Goal: Task Accomplishment & Management: Use online tool/utility

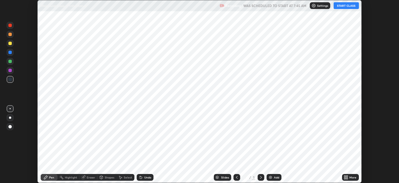
scroll to position [183, 399]
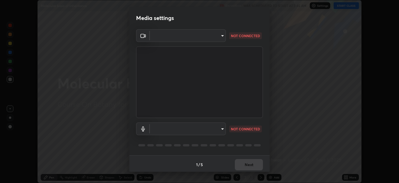
type input "1de528119a0b81ba478796ac4abd92c2349c1052ef1694bd68d1f5f62aca1b52"
type input "default"
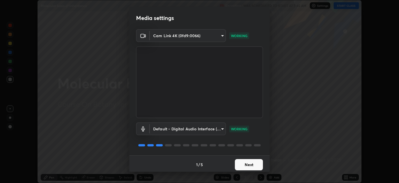
click at [250, 167] on button "Next" at bounding box center [249, 164] width 28 height 11
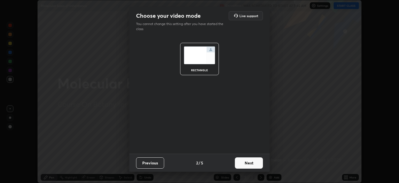
click at [251, 166] on button "Next" at bounding box center [249, 162] width 28 height 11
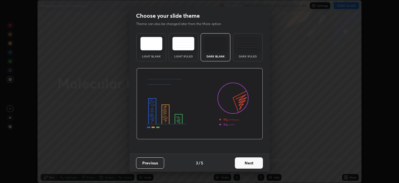
click at [249, 57] on div "Dark Ruled" at bounding box center [248, 56] width 22 height 3
click at [250, 160] on button "Next" at bounding box center [249, 162] width 28 height 11
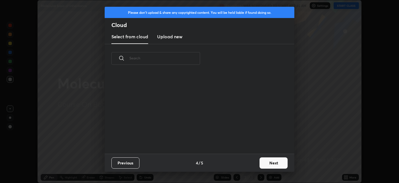
click at [265, 164] on button "Next" at bounding box center [274, 162] width 28 height 11
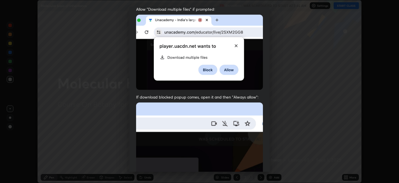
scroll to position [116, 0]
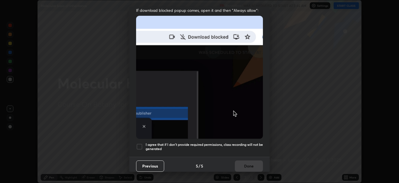
click at [140, 146] on div at bounding box center [139, 146] width 7 height 7
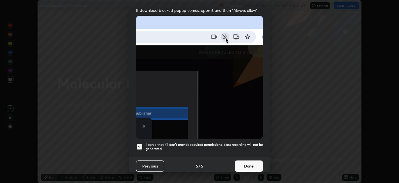
click at [252, 163] on button "Done" at bounding box center [249, 165] width 28 height 11
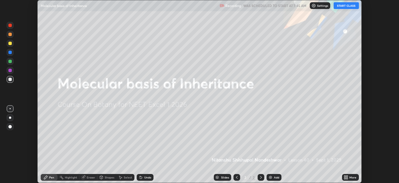
click at [346, 178] on icon at bounding box center [345, 177] width 1 height 1
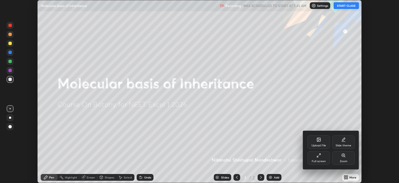
click at [321, 144] on div "Upload File" at bounding box center [319, 145] width 15 height 3
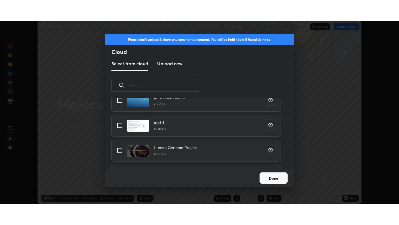
scroll to position [142, 0]
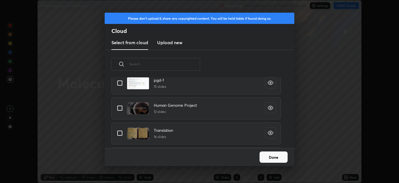
click at [121, 110] on input "grid" at bounding box center [120, 108] width 12 height 12
checkbox input "true"
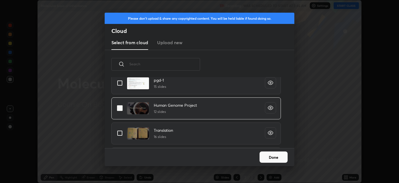
click at [274, 158] on button "Done" at bounding box center [274, 156] width 28 height 11
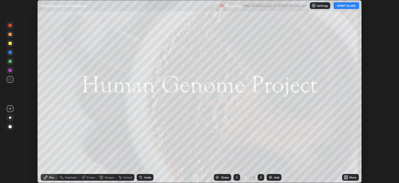
click at [347, 7] on button "START CLASS" at bounding box center [346, 5] width 25 height 7
click at [347, 176] on icon at bounding box center [347, 175] width 1 height 1
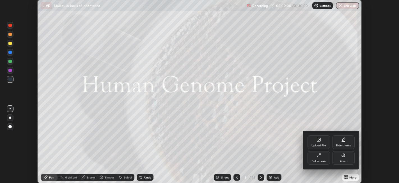
click at [323, 157] on div "Full screen" at bounding box center [319, 157] width 22 height 13
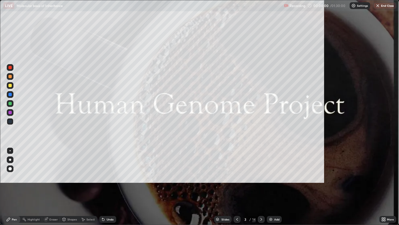
scroll to position [225, 399]
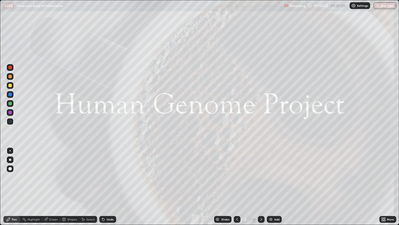
click at [261, 182] on icon at bounding box center [261, 219] width 4 height 4
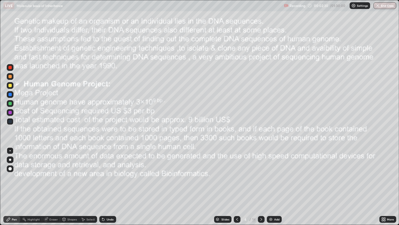
click at [10, 85] on div at bounding box center [9, 85] width 3 height 3
click at [11, 85] on div at bounding box center [9, 85] width 3 height 3
click at [259, 182] on div at bounding box center [261, 219] width 7 height 7
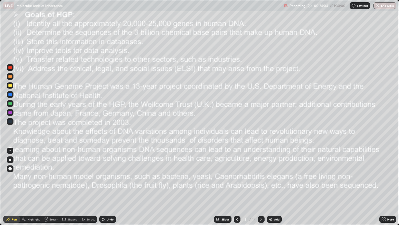
click at [261, 182] on div at bounding box center [261, 219] width 7 height 7
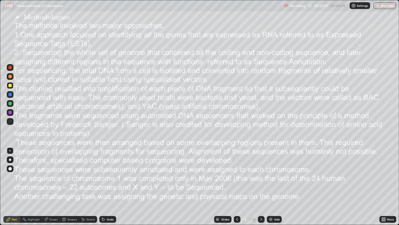
click at [270, 182] on img at bounding box center [271, 219] width 4 height 4
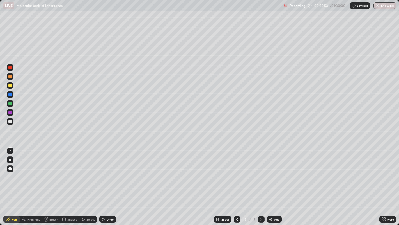
click at [10, 121] on div at bounding box center [9, 121] width 3 height 3
click at [8, 69] on div at bounding box center [10, 67] width 7 height 7
click at [10, 76] on div at bounding box center [9, 76] width 3 height 3
click at [10, 88] on div at bounding box center [10, 85] width 7 height 7
click at [12, 104] on div at bounding box center [10, 103] width 7 height 7
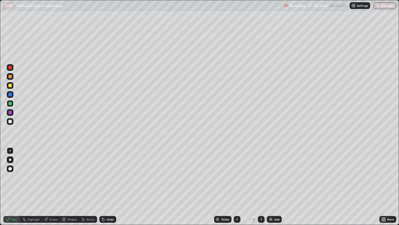
click at [11, 95] on div at bounding box center [9, 94] width 3 height 3
click at [10, 121] on div at bounding box center [9, 121] width 3 height 3
click at [11, 96] on div at bounding box center [10, 94] width 7 height 7
click at [10, 121] on div at bounding box center [9, 121] width 3 height 3
click at [67, 182] on div "Shapes" at bounding box center [72, 219] width 10 height 3
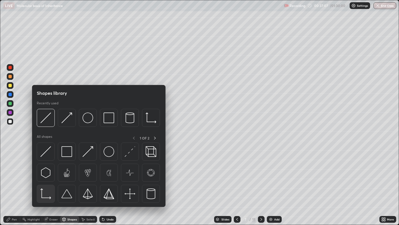
click at [43, 182] on img at bounding box center [45, 193] width 11 height 11
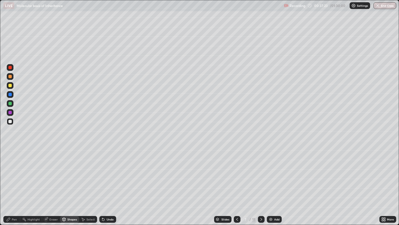
click at [14, 182] on div "Pen" at bounding box center [14, 219] width 5 height 3
click at [11, 121] on div at bounding box center [9, 121] width 3 height 3
click at [11, 96] on div at bounding box center [9, 94] width 3 height 3
click at [11, 86] on div at bounding box center [9, 85] width 3 height 3
click at [103, 182] on icon at bounding box center [103, 219] width 2 height 2
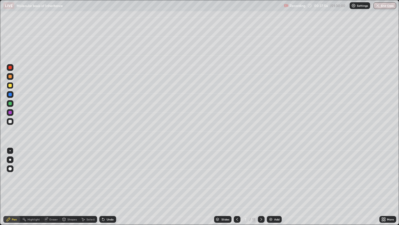
click at [105, 182] on icon at bounding box center [103, 219] width 4 height 4
click at [10, 103] on div at bounding box center [9, 103] width 3 height 3
click at [10, 85] on div at bounding box center [9, 85] width 3 height 3
click at [9, 69] on div at bounding box center [9, 67] width 3 height 3
click at [10, 95] on div at bounding box center [9, 94] width 3 height 3
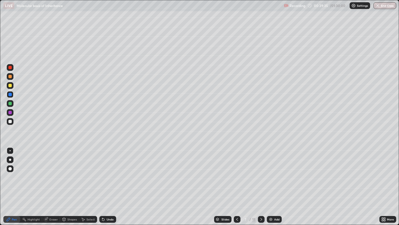
click at [12, 122] on div at bounding box center [10, 121] width 7 height 7
click at [9, 88] on div at bounding box center [10, 85] width 7 height 7
click at [237, 182] on icon at bounding box center [237, 219] width 4 height 4
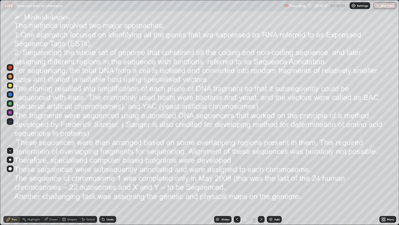
click at [261, 182] on icon at bounding box center [261, 219] width 4 height 4
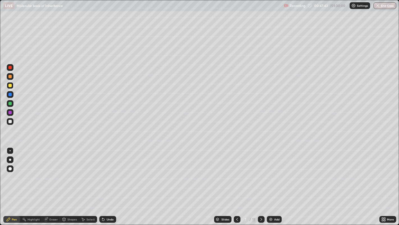
click at [269, 182] on img at bounding box center [271, 219] width 4 height 4
click at [236, 182] on icon at bounding box center [237, 219] width 4 height 4
click at [261, 182] on icon at bounding box center [261, 219] width 4 height 4
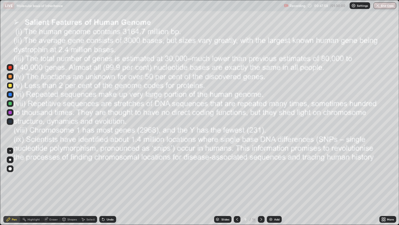
click at [10, 103] on div at bounding box center [9, 103] width 3 height 3
click at [10, 87] on div at bounding box center [10, 85] width 7 height 7
click at [54, 182] on div "Eraser" at bounding box center [51, 219] width 18 height 11
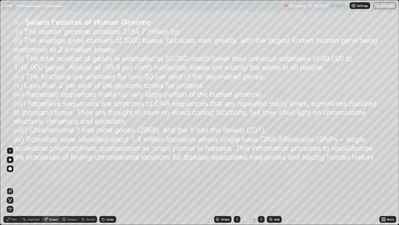
click at [110, 182] on div "Undo" at bounding box center [110, 219] width 7 height 3
click at [16, 182] on div "Pen" at bounding box center [11, 219] width 17 height 7
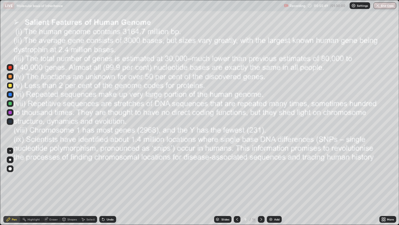
click at [262, 182] on icon at bounding box center [261, 219] width 4 height 4
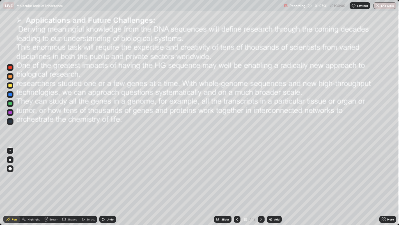
click at [261, 182] on icon at bounding box center [261, 219] width 4 height 4
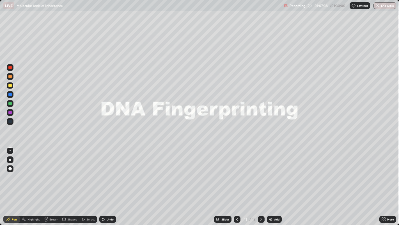
click at [261, 182] on icon at bounding box center [261, 219] width 4 height 4
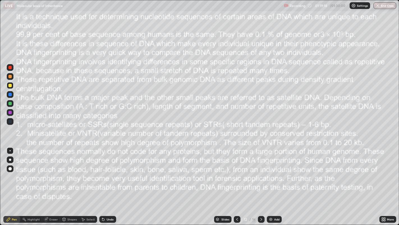
click at [261, 182] on icon at bounding box center [261, 219] width 4 height 4
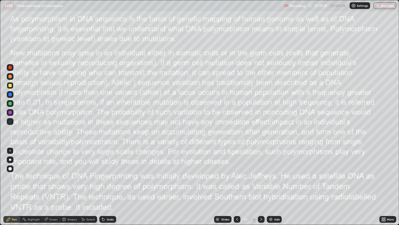
click at [261, 182] on icon at bounding box center [261, 219] width 4 height 4
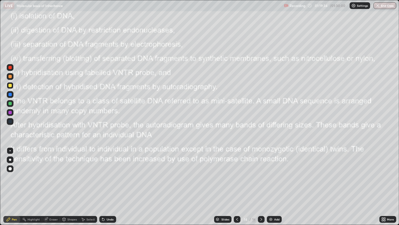
click at [261, 182] on icon at bounding box center [261, 219] width 4 height 4
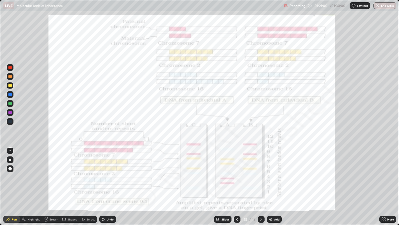
click at [260, 182] on div at bounding box center [261, 219] width 7 height 7
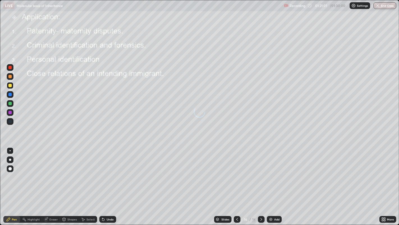
click at [237, 182] on icon at bounding box center [238, 219] width 2 height 3
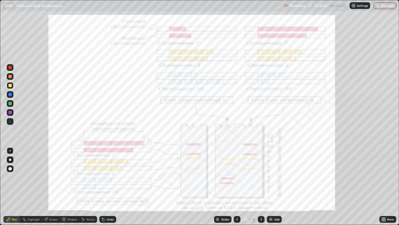
click at [237, 182] on icon at bounding box center [237, 219] width 4 height 4
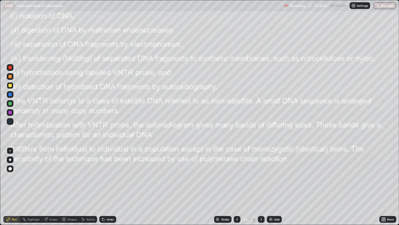
click at [261, 182] on icon at bounding box center [262, 219] width 2 height 3
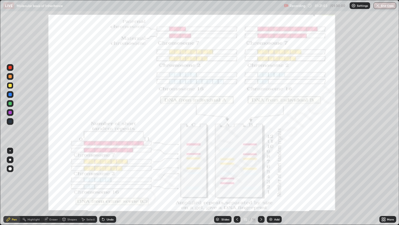
click at [260, 182] on icon at bounding box center [261, 219] width 4 height 4
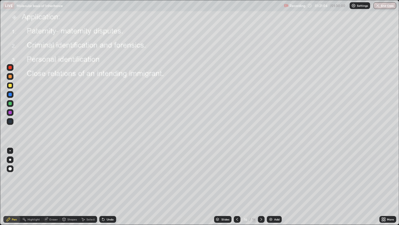
click at [260, 182] on icon at bounding box center [261, 219] width 4 height 4
click at [378, 7] on img "button" at bounding box center [378, 5] width 4 height 4
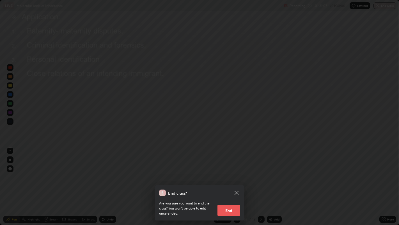
click at [230, 182] on button "End" at bounding box center [229, 210] width 22 height 11
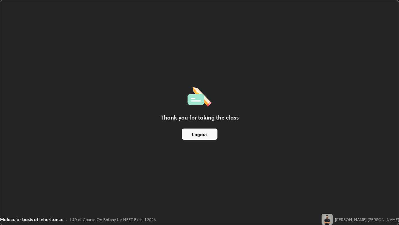
click at [200, 137] on button "Logout" at bounding box center [200, 133] width 36 height 11
